Goal: Task Accomplishment & Management: Manage account settings

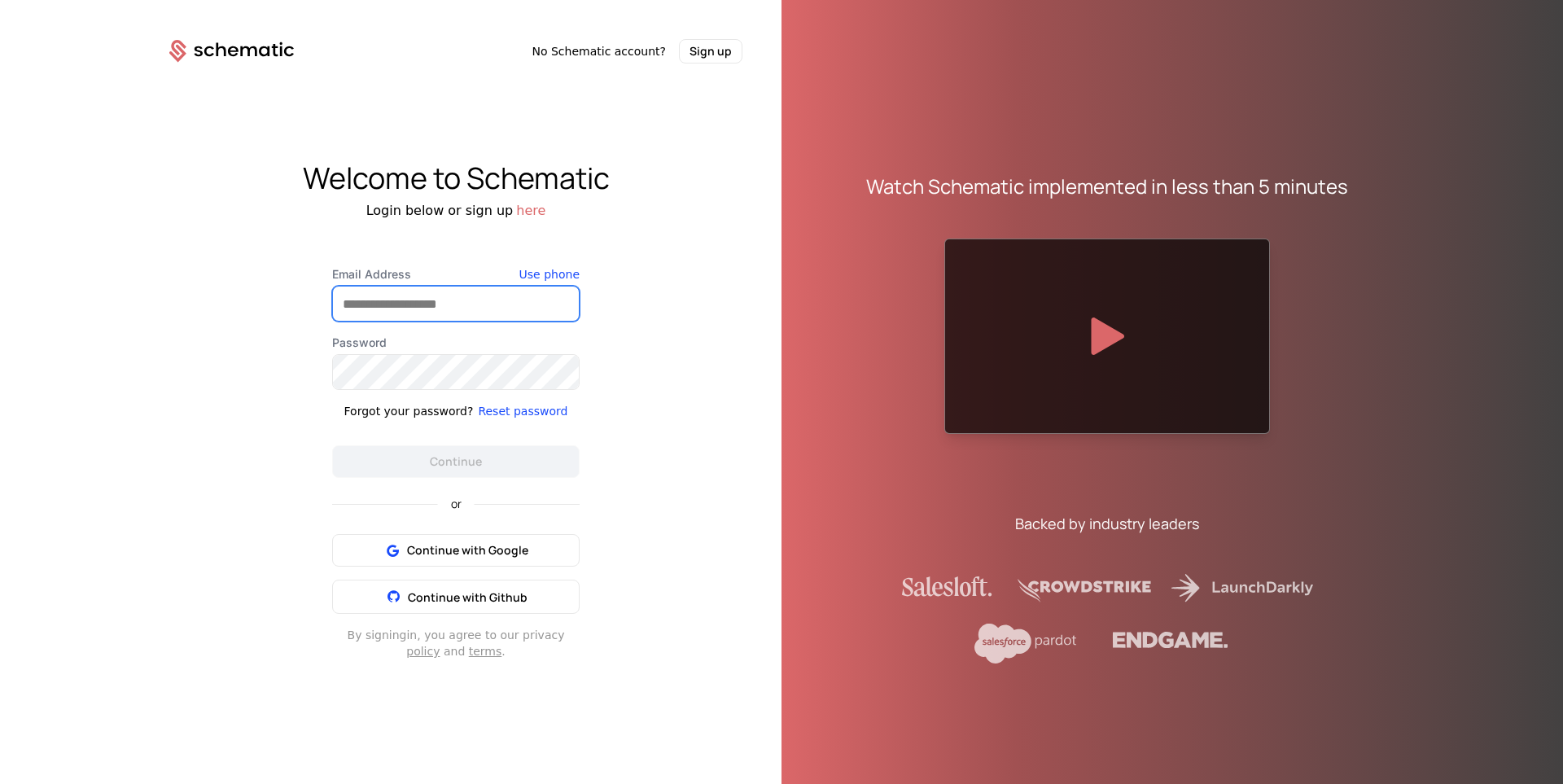
click at [496, 317] on input "Email Address" at bounding box center [455, 304] width 246 height 34
click at [166, 484] on div "Welcome to Schematic Login below or sign up here Email Address Use phone Passwo…" at bounding box center [455, 411] width 651 height 694
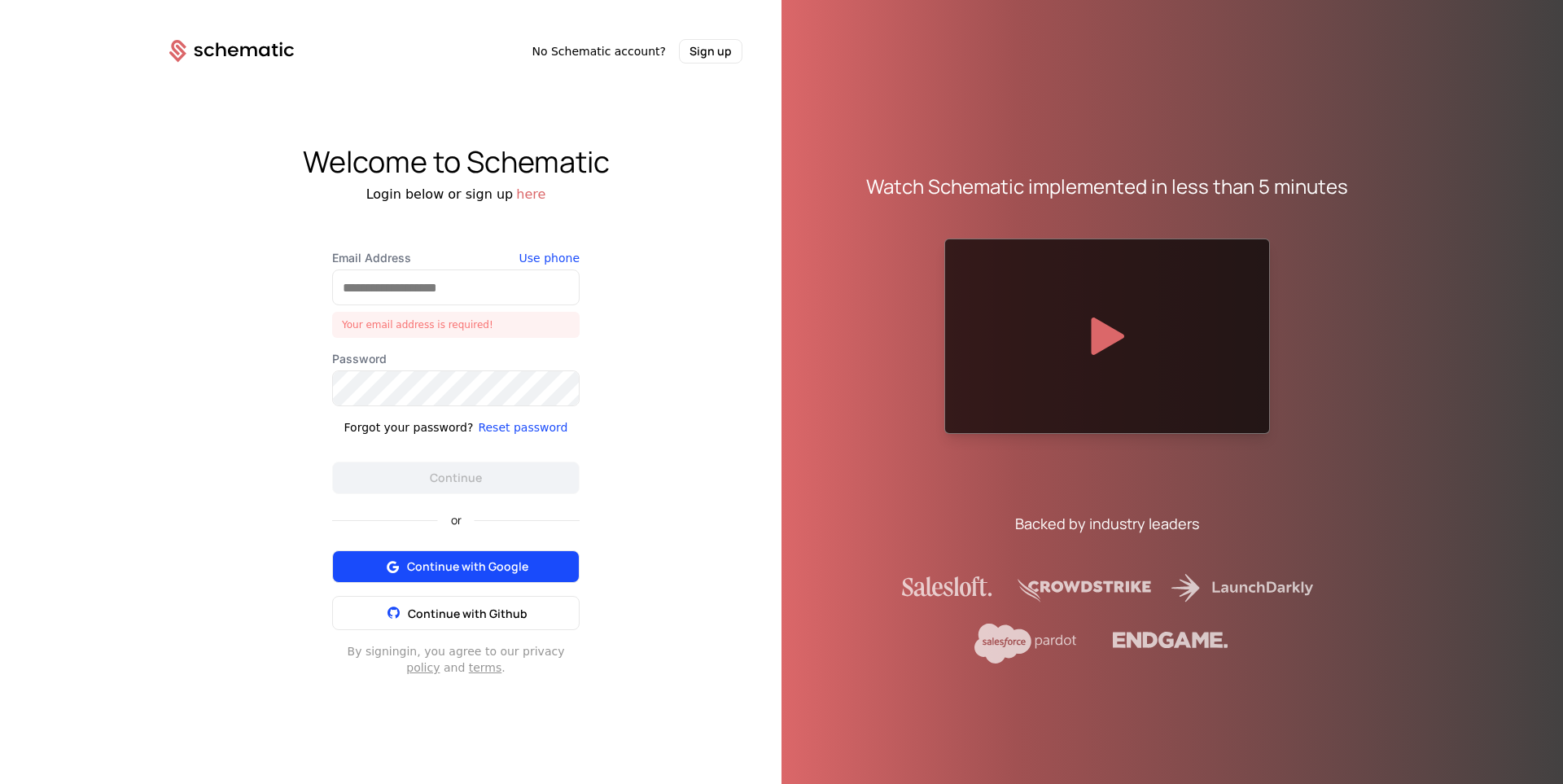
click at [442, 569] on span "Continue with Google" at bounding box center [468, 567] width 122 height 16
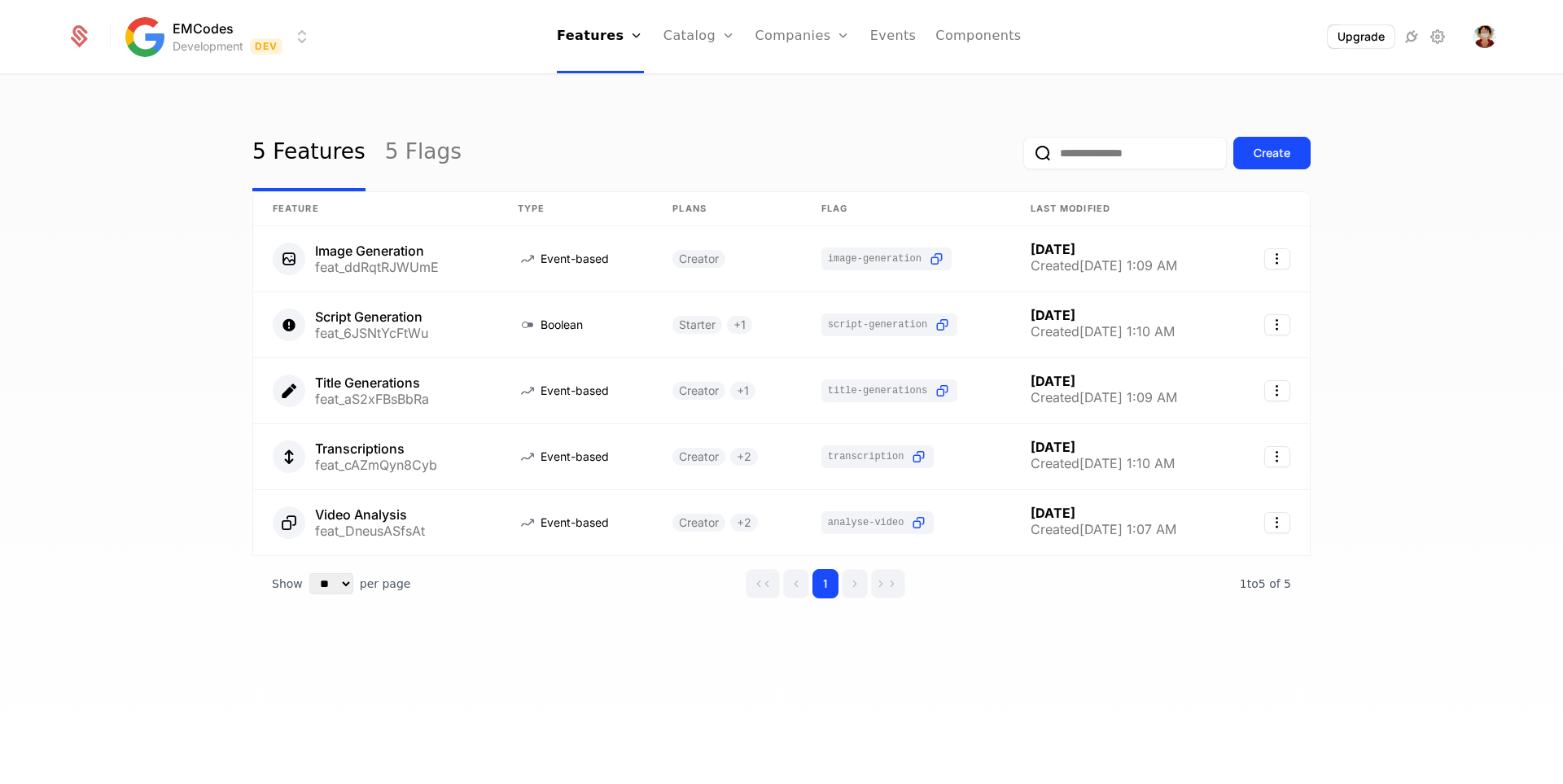
click at [266, 36] on html "EMCodes Development Dev Features Features Flags Catalog Plans Add Ons Credits C…" at bounding box center [782, 392] width 1563 height 784
click at [435, 23] on html "EMCodes Development Dev Features Features Flags Catalog Plans Add Ons Credits C…" at bounding box center [782, 392] width 1563 height 784
click at [210, 24] on html "EMCodes Development Dev Features Features Flags Catalog Plans Add Ons Credits C…" at bounding box center [782, 392] width 1563 height 784
click at [211, 24] on html "EMCodes Development Dev Features Features Flags Catalog Plans Add Ons Credits C…" at bounding box center [782, 392] width 1563 height 784
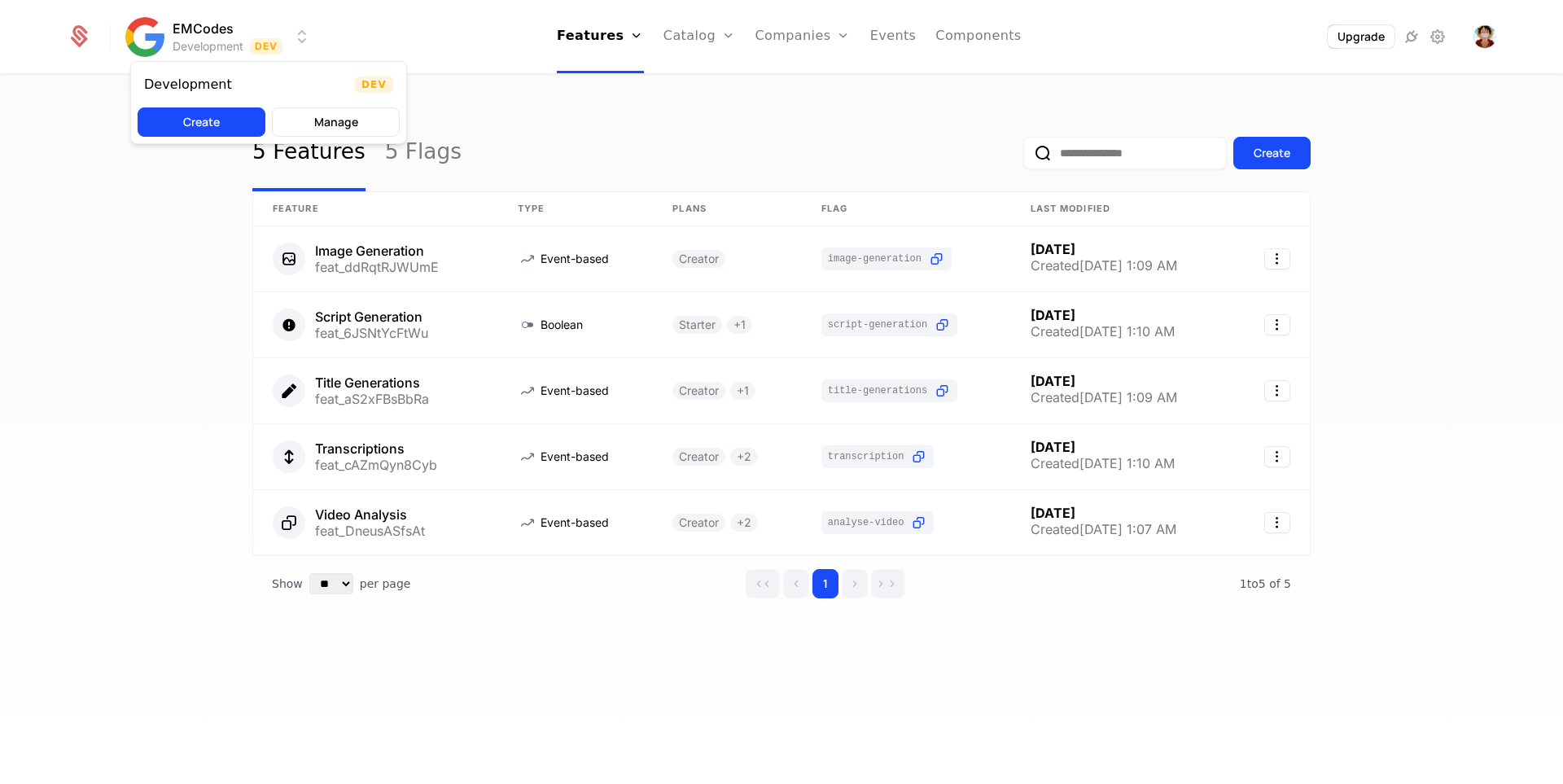
click at [211, 25] on html "EMCodes Development Dev Features Features Flags Catalog Plans Add Ons Credits C…" at bounding box center [782, 392] width 1563 height 784
click at [260, 46] on html "EMCodes Development Dev Features Features Flags Catalog Plans Add Ons Credits C…" at bounding box center [782, 392] width 1563 height 784
click at [296, 36] on html "EMCodes Development Dev Features Features Flags Catalog Plans Add Ons Credits C…" at bounding box center [782, 392] width 1563 height 784
click at [317, 121] on button "Manage" at bounding box center [336, 122] width 128 height 29
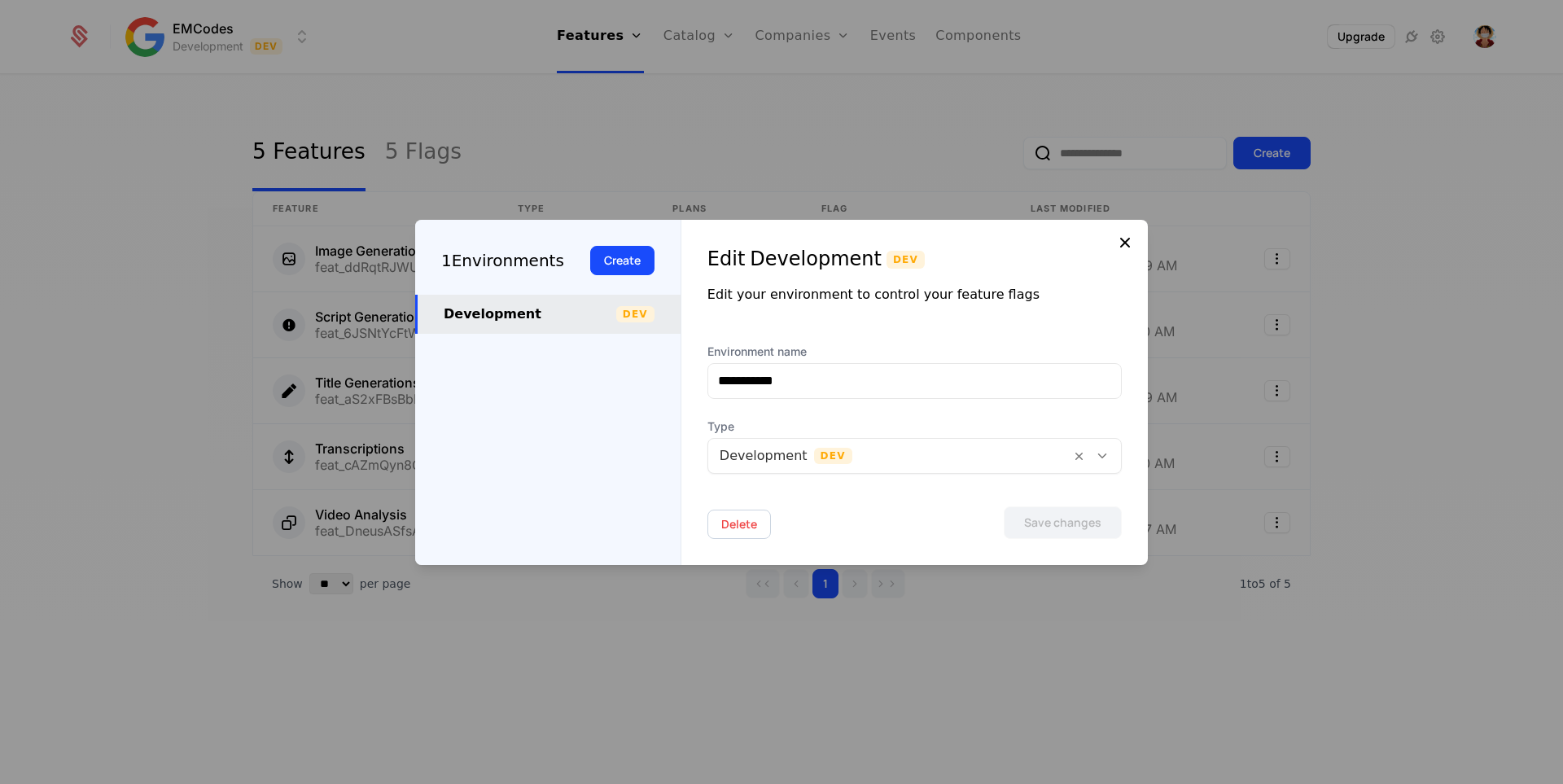
click at [1127, 251] on icon at bounding box center [1125, 242] width 20 height 20
